Goal: Find specific page/section: Find specific page/section

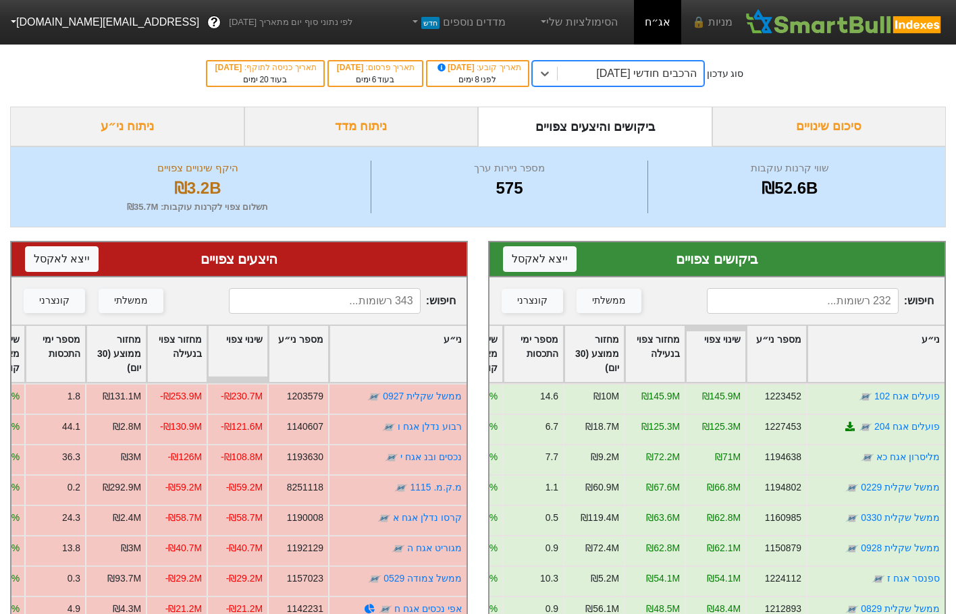
click at [810, 293] on input at bounding box center [802, 301] width 191 height 26
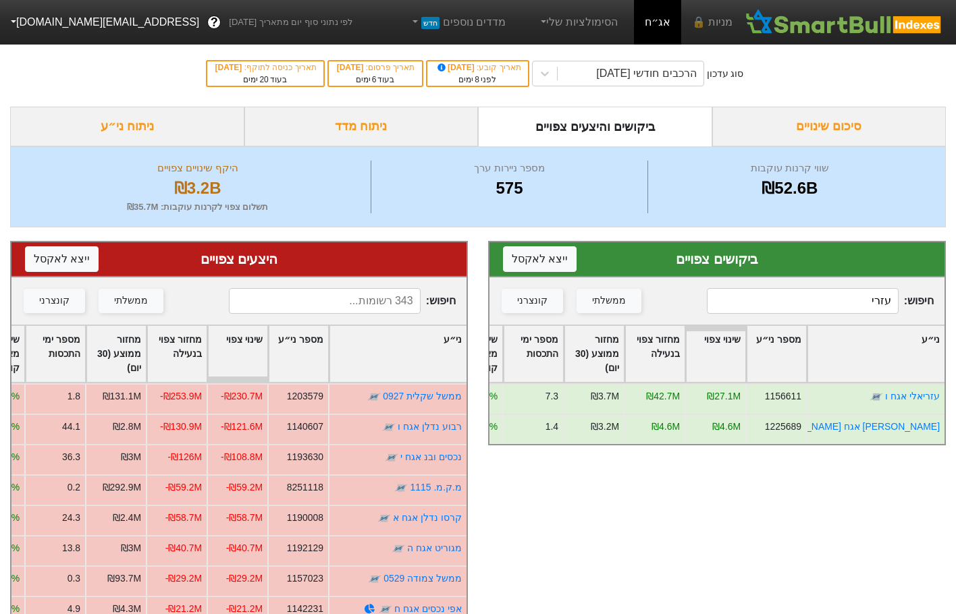
click at [805, 313] on input "עזרי" at bounding box center [802, 301] width 191 height 26
click at [808, 305] on input "עזרי" at bounding box center [802, 301] width 191 height 26
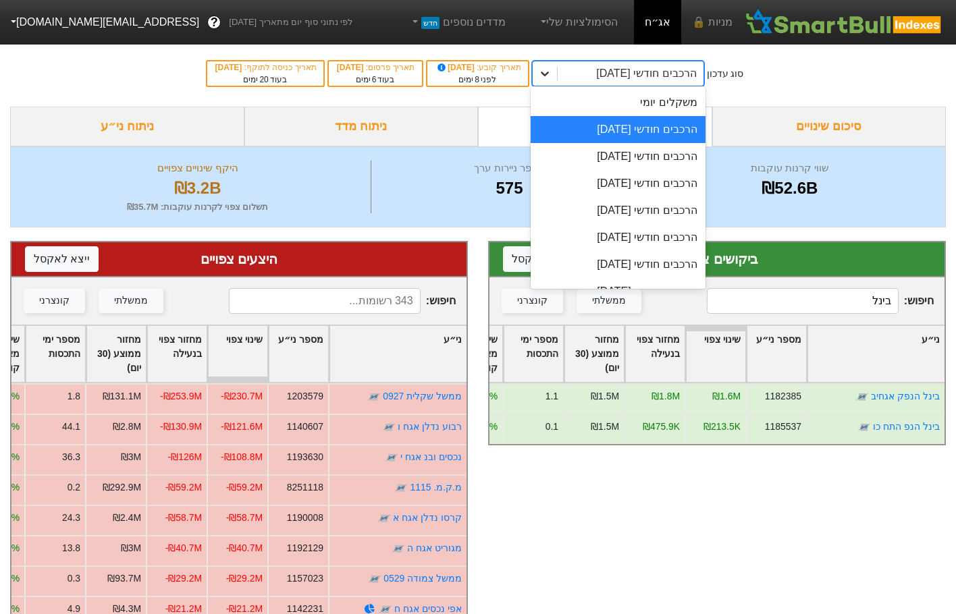
click at [552, 67] on icon at bounding box center [545, 74] width 14 height 14
click at [641, 160] on div "הרכבים חודשי [DATE]" at bounding box center [618, 156] width 175 height 27
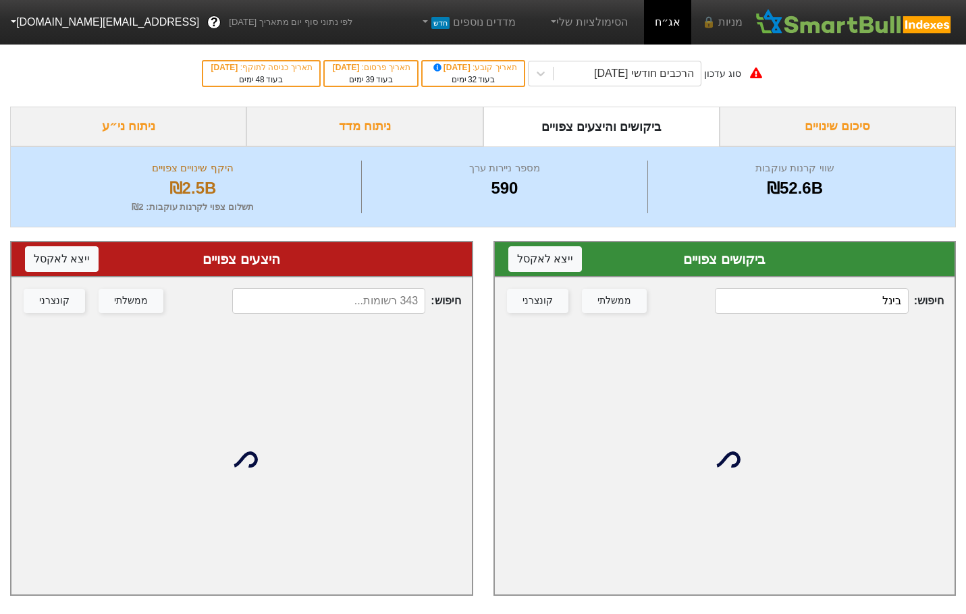
click at [827, 298] on input "בינל" at bounding box center [811, 301] width 193 height 26
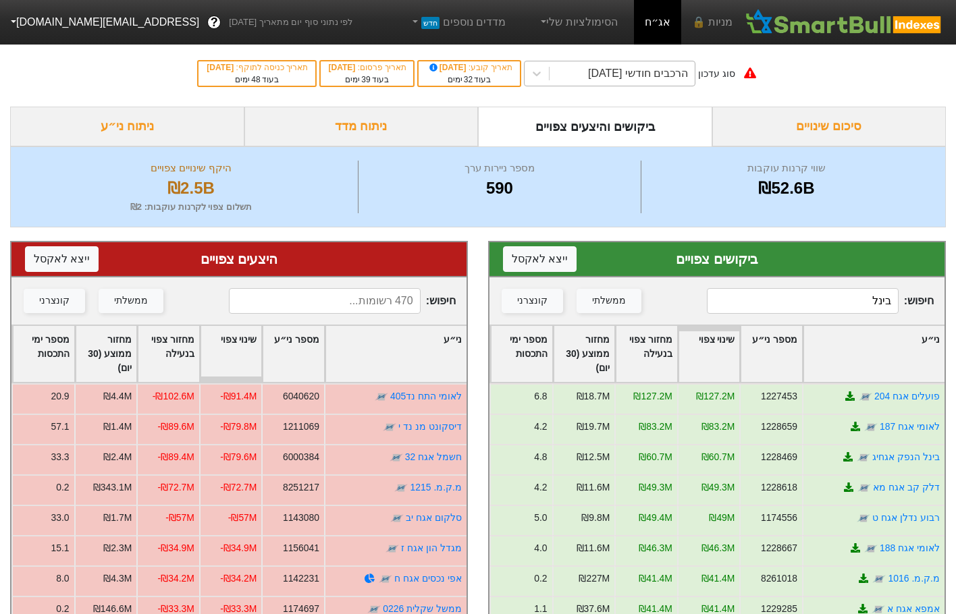
drag, startPoint x: 552, startPoint y: 75, endPoint x: 567, endPoint y: 85, distance: 18.5
click at [544, 74] on icon at bounding box center [537, 74] width 14 height 14
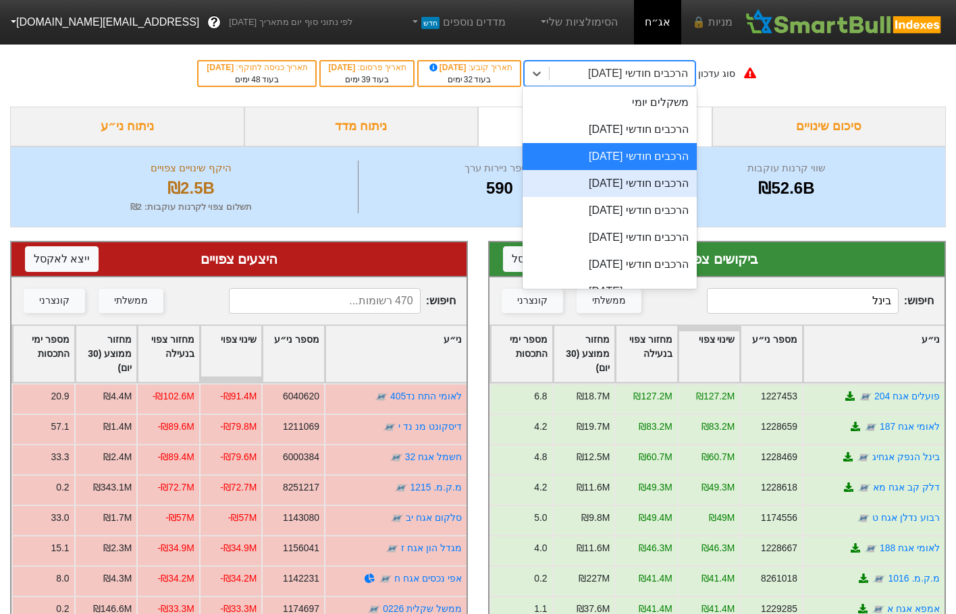
click at [644, 192] on div "הרכבים חודשי [DATE]" at bounding box center [610, 183] width 175 height 27
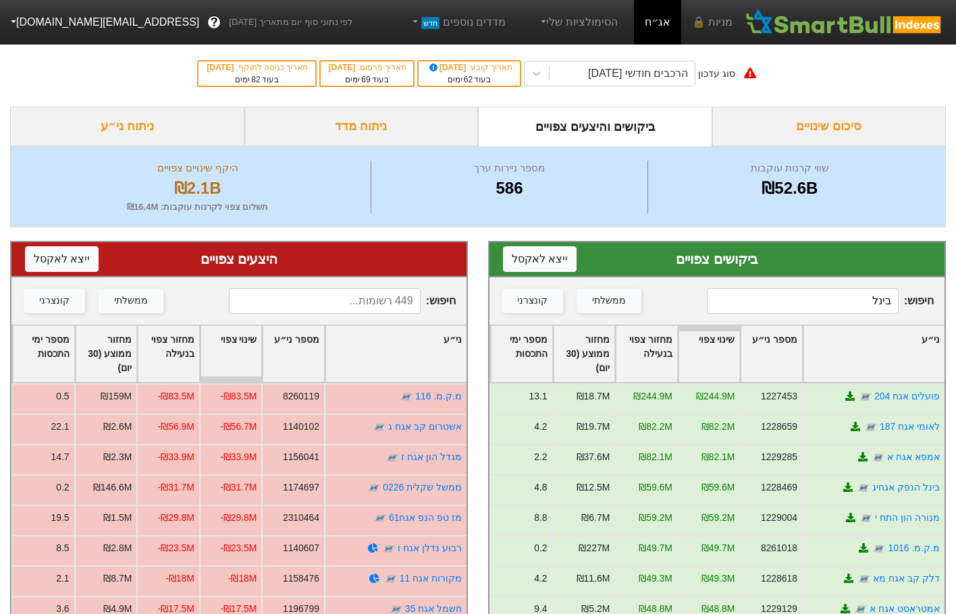
click at [809, 299] on input "בינל" at bounding box center [802, 301] width 191 height 26
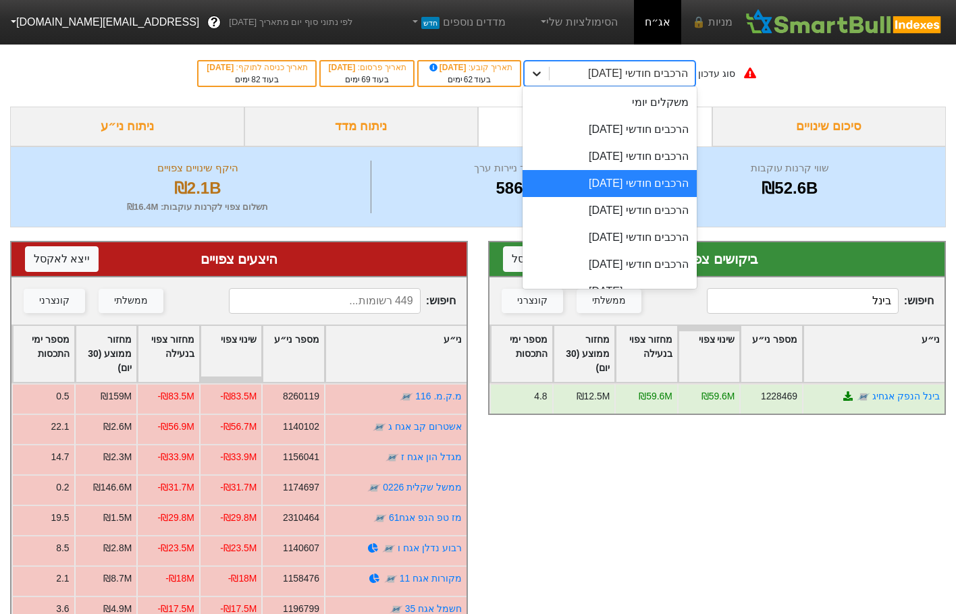
click at [544, 76] on icon at bounding box center [537, 74] width 14 height 14
drag, startPoint x: 639, startPoint y: 131, endPoint x: 575, endPoint y: 86, distance: 77.9
click at [639, 130] on div "הרכבים חודשי [DATE]" at bounding box center [610, 129] width 175 height 27
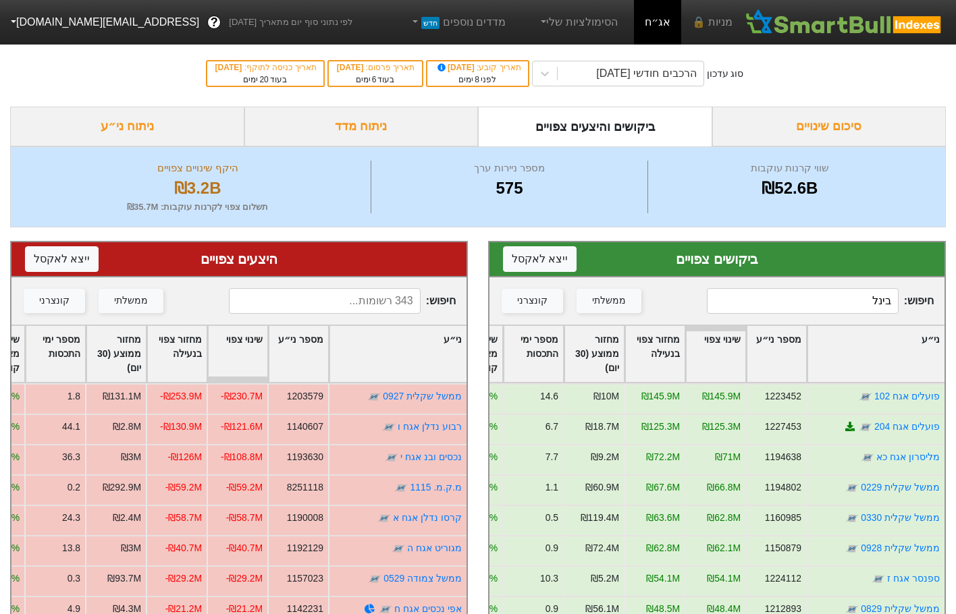
click at [804, 302] on input "בינל" at bounding box center [802, 301] width 191 height 26
drag, startPoint x: 804, startPoint y: 302, endPoint x: 808, endPoint y: 287, distance: 15.2
click at [804, 300] on input "בינל" at bounding box center [802, 301] width 191 height 26
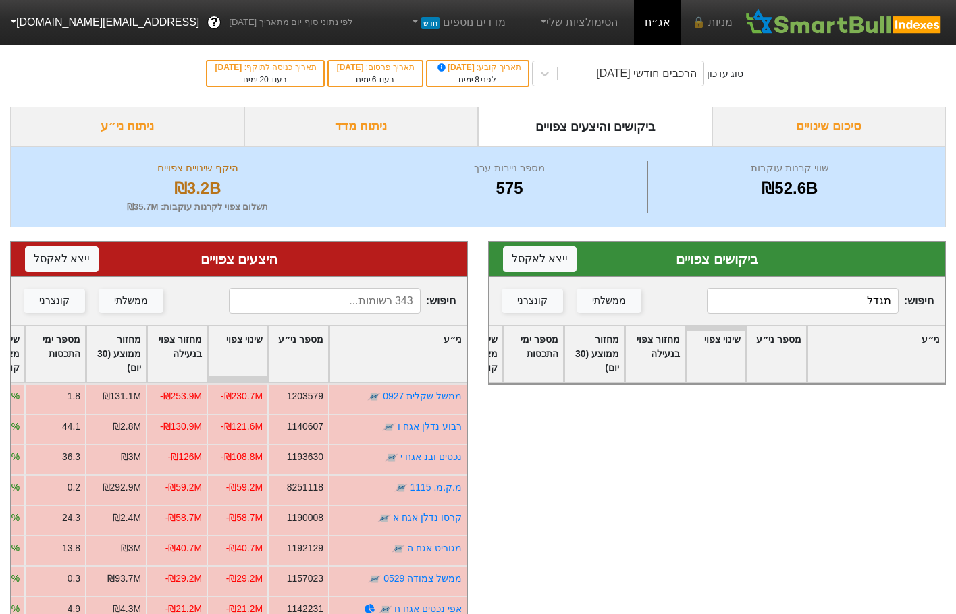
type input "מגדל"
click at [323, 304] on input at bounding box center [324, 301] width 191 height 26
type input "מגדל"
click at [795, 305] on input "מגדל" at bounding box center [802, 301] width 191 height 26
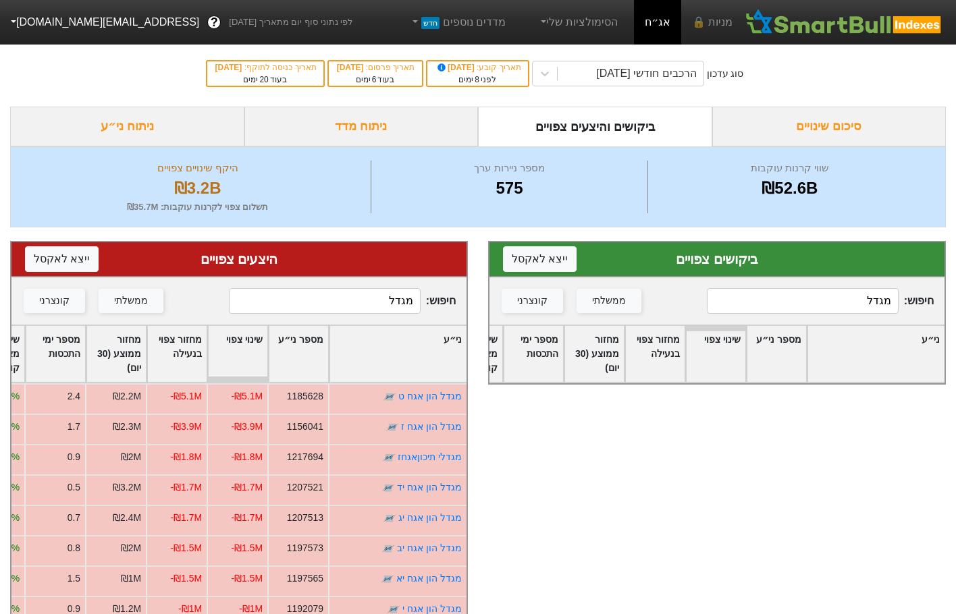
click at [812, 297] on input "מגדל" at bounding box center [802, 301] width 191 height 26
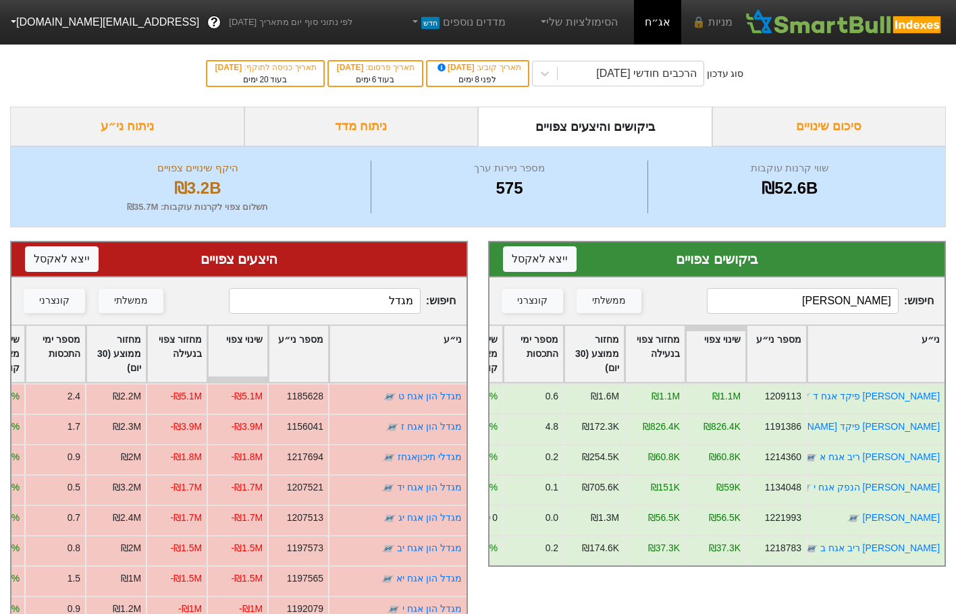
click at [812, 297] on input "[PERSON_NAME]" at bounding box center [802, 301] width 191 height 26
type input "[PERSON_NAME]"
click at [364, 300] on input "מגדל" at bounding box center [324, 301] width 191 height 26
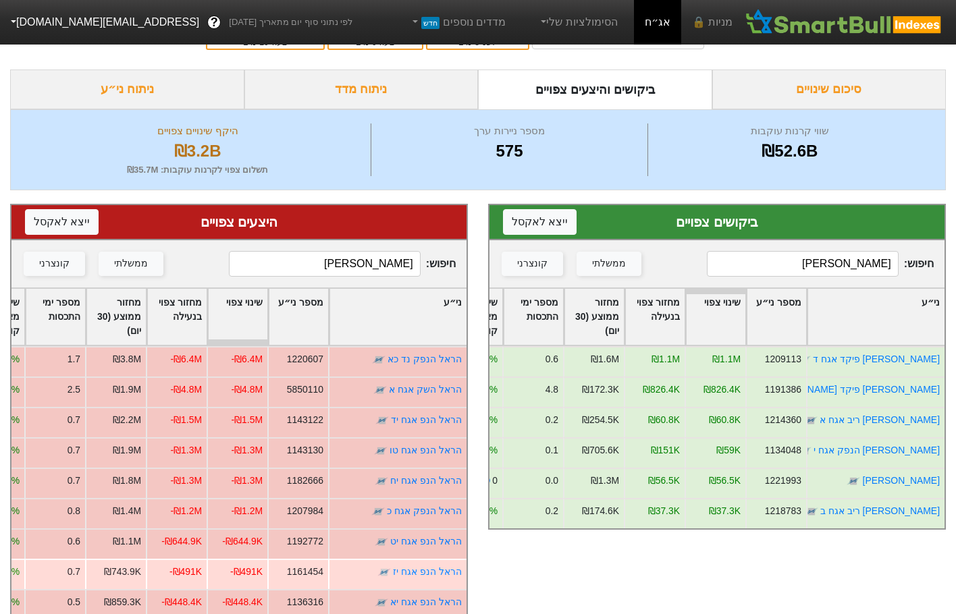
scroll to position [68, 0]
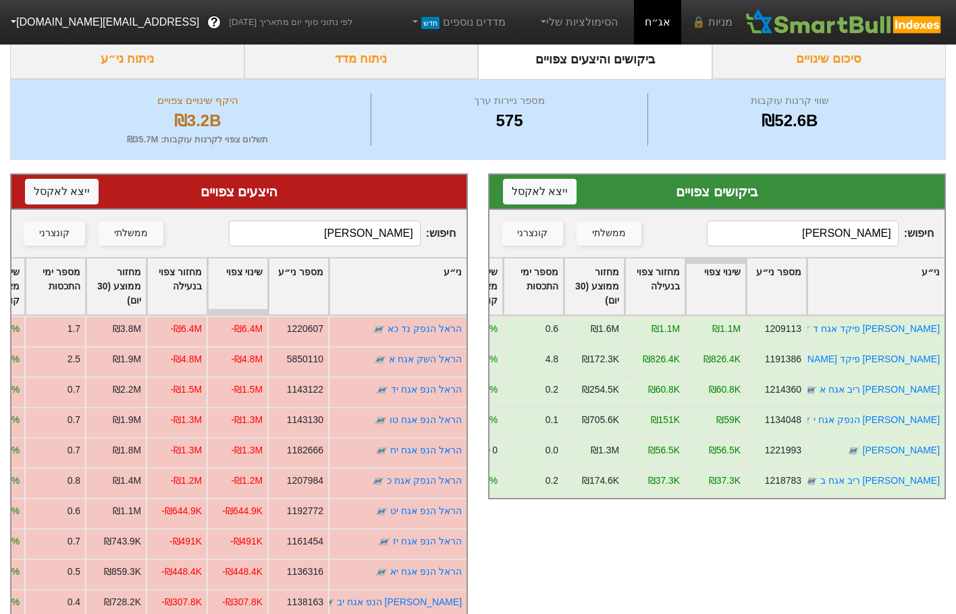
type input "[PERSON_NAME]"
